Goal: Transaction & Acquisition: Purchase product/service

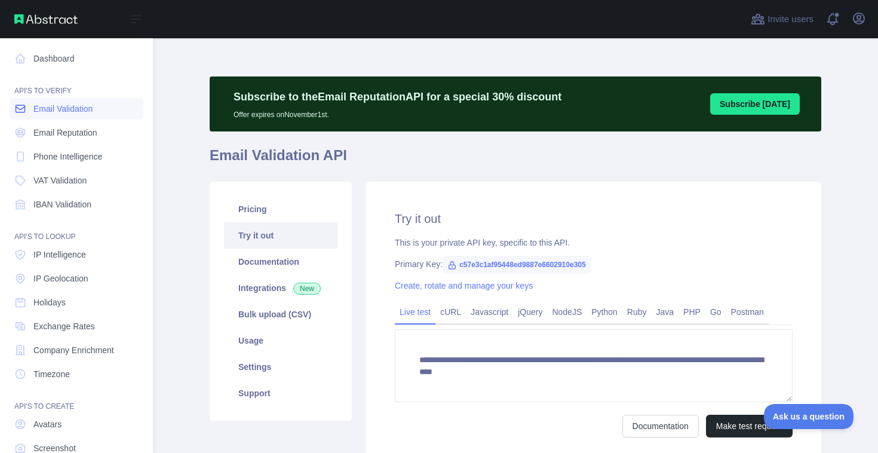
click at [73, 112] on span "Email Validation" at bounding box center [62, 109] width 59 height 12
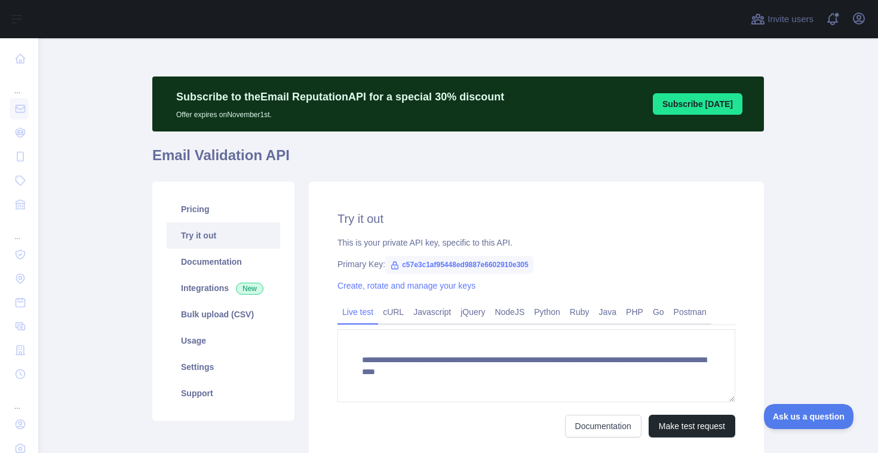
scroll to position [43, 0]
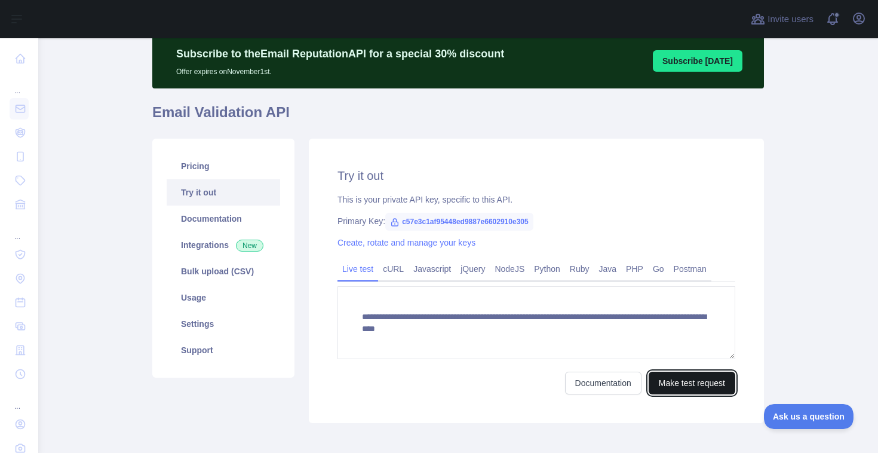
click at [672, 385] on button "Make test request" at bounding box center [692, 383] width 87 height 23
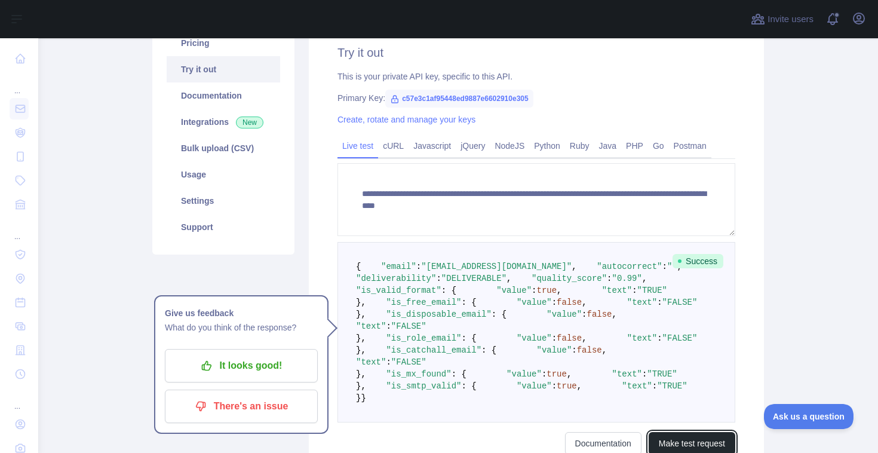
scroll to position [145, 0]
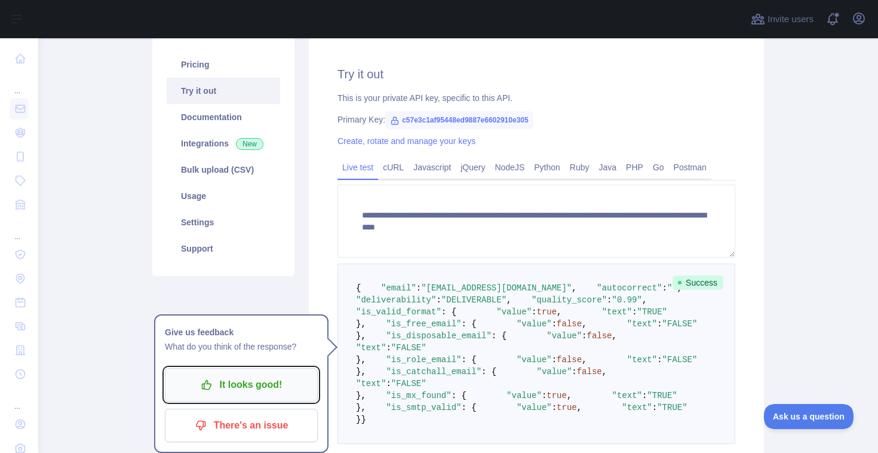
click at [291, 381] on p "It looks good!" at bounding box center [241, 385] width 135 height 20
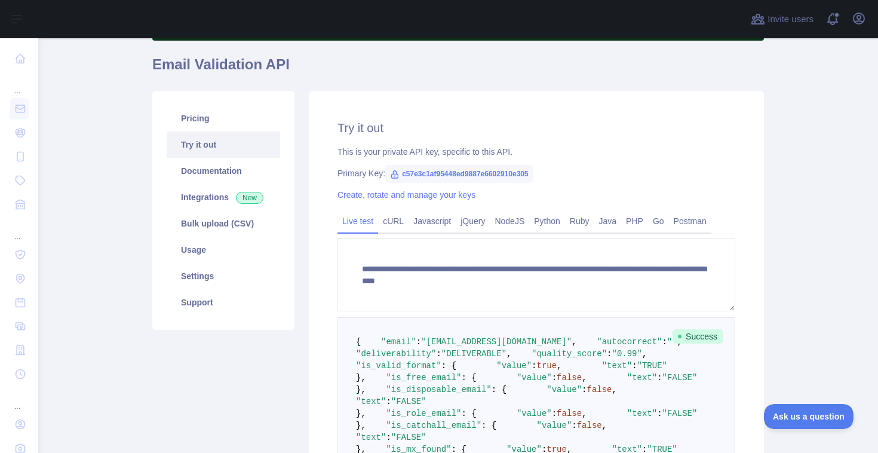
scroll to position [84, 0]
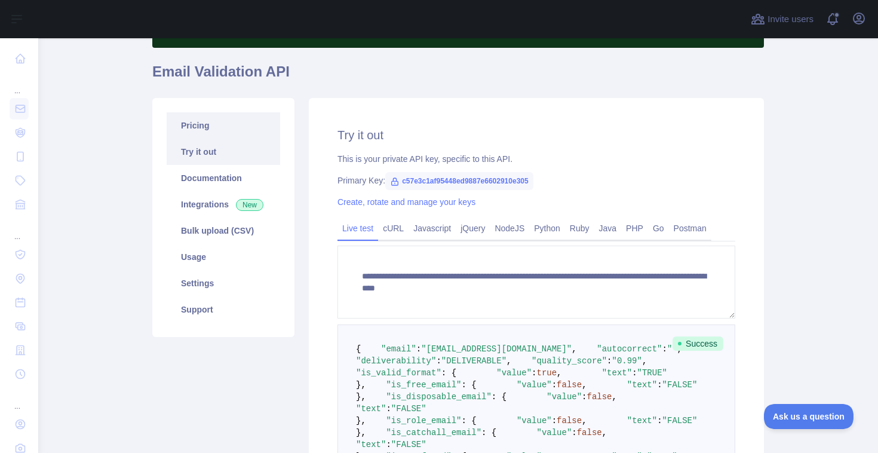
click at [272, 135] on link "Pricing" at bounding box center [224, 125] width 114 height 26
